Goal: Information Seeking & Learning: Find specific fact

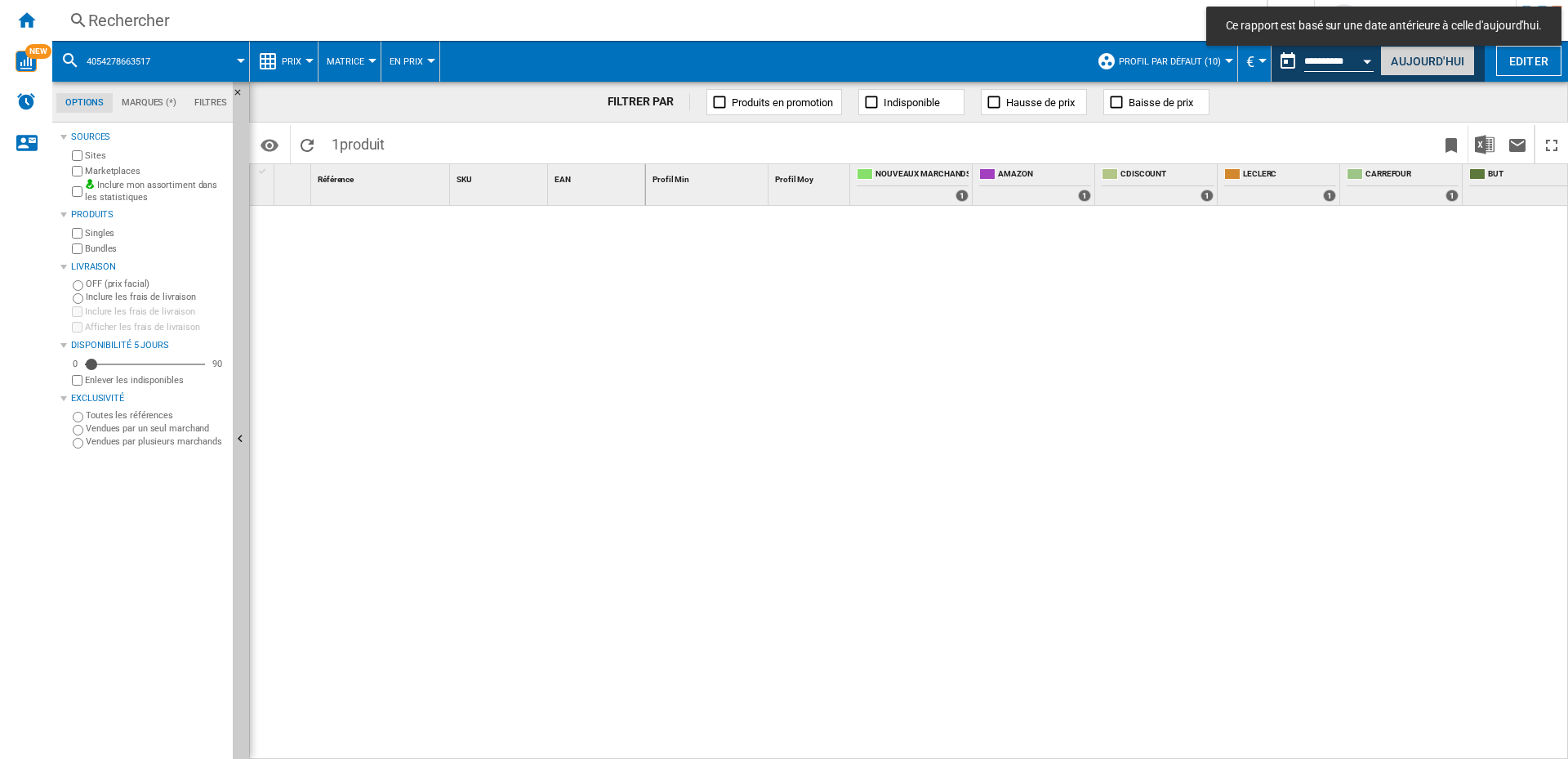
click at [1428, 58] on button "Aujourd'hui" at bounding box center [1427, 60] width 95 height 31
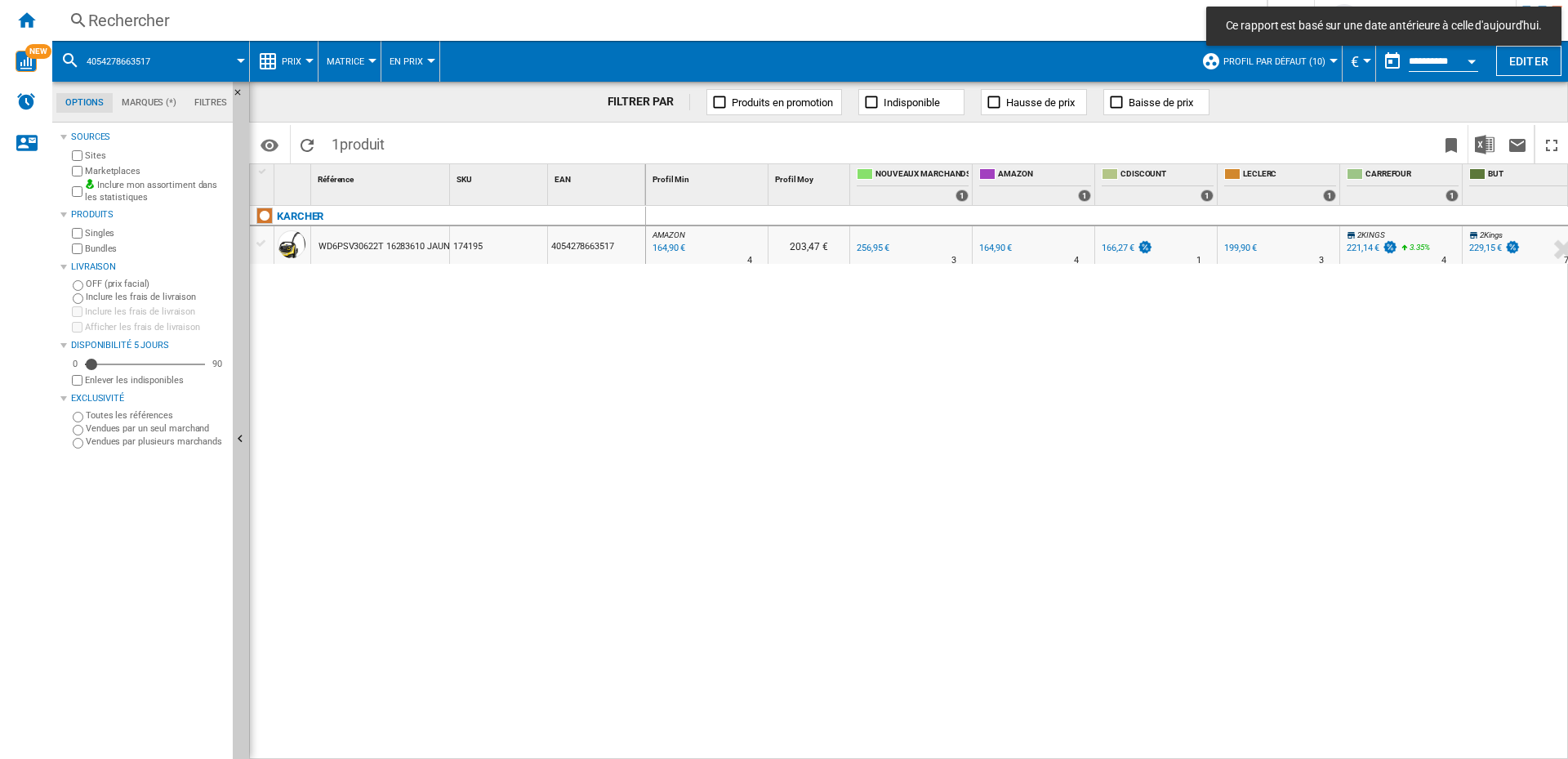
click at [195, 19] on div "Rechercher" at bounding box center [656, 20] width 1135 height 23
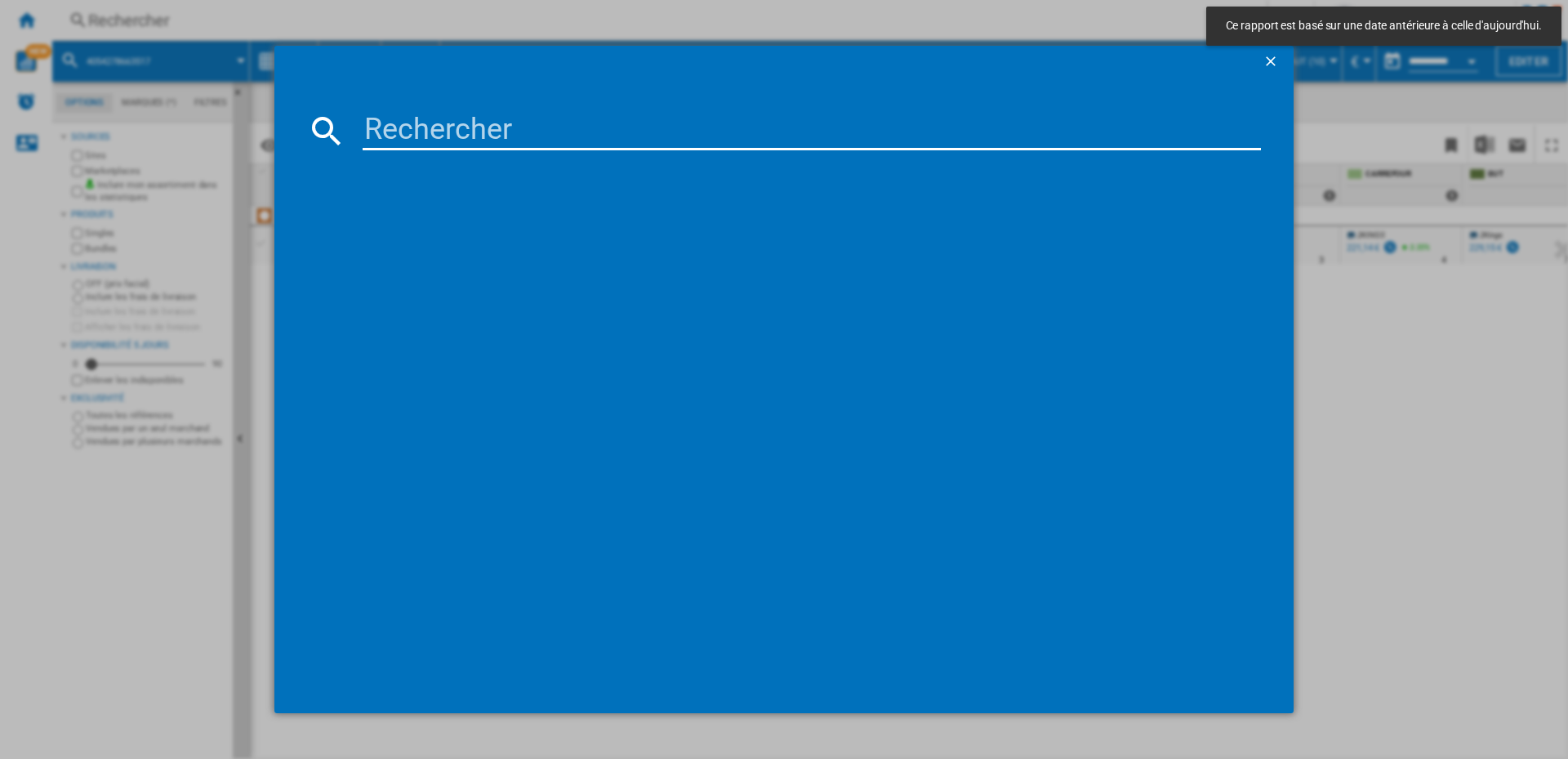
click at [429, 134] on input at bounding box center [812, 130] width 898 height 39
paste input "3030050044584"
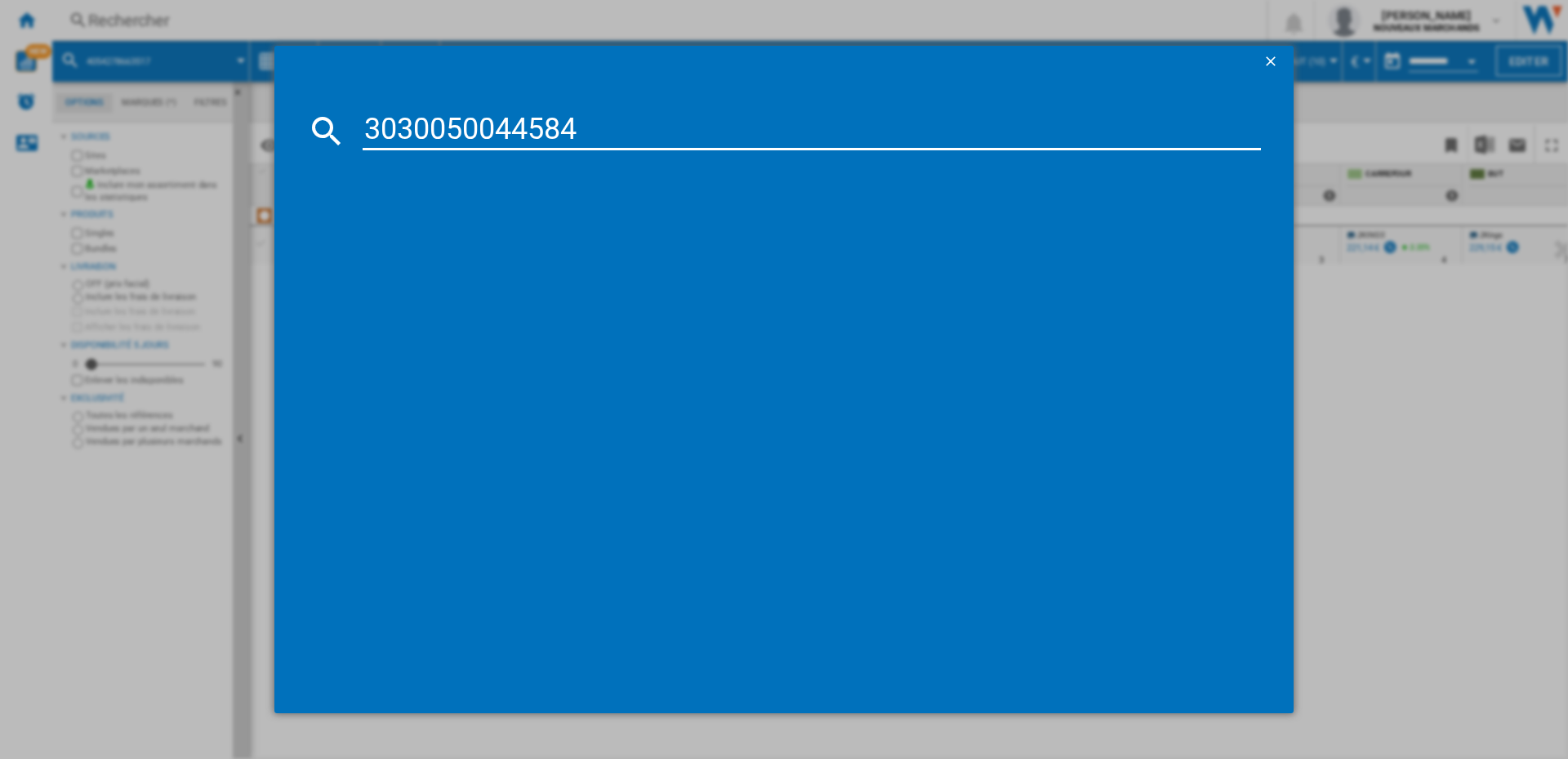
type input "3030050044584"
